Goal: Transaction & Acquisition: Purchase product/service

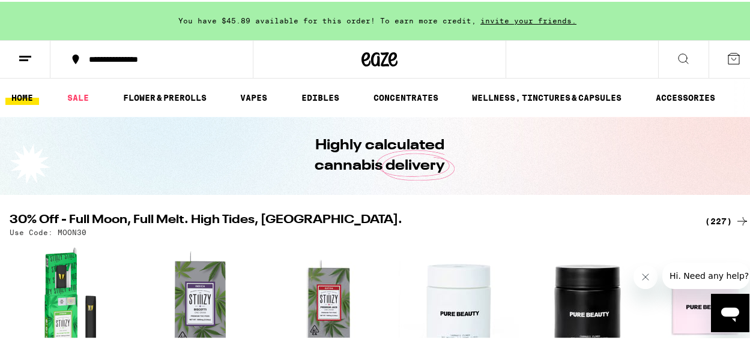
scroll to position [16, 0]
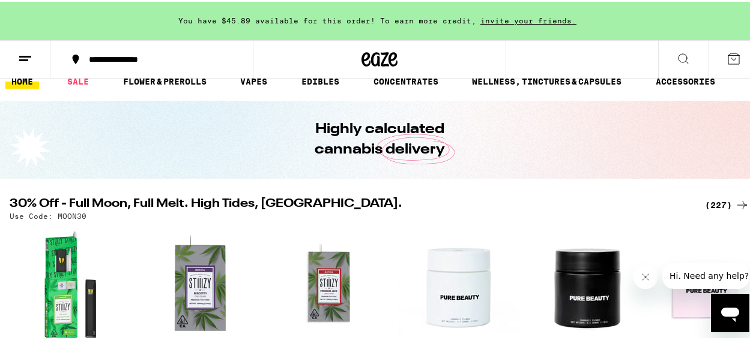
click at [706, 209] on div "(227)" at bounding box center [727, 203] width 44 height 14
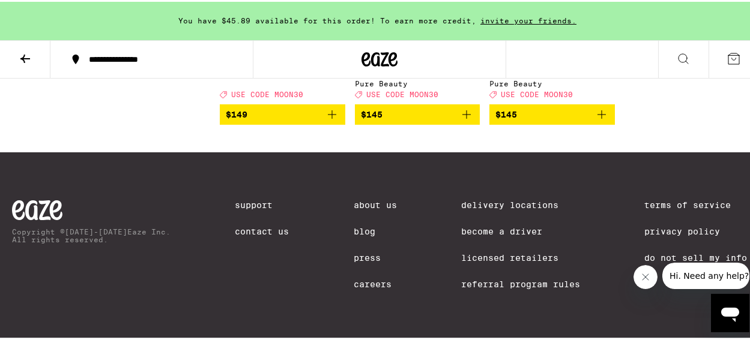
scroll to position [13399, 0]
